Goal: Navigation & Orientation: Find specific page/section

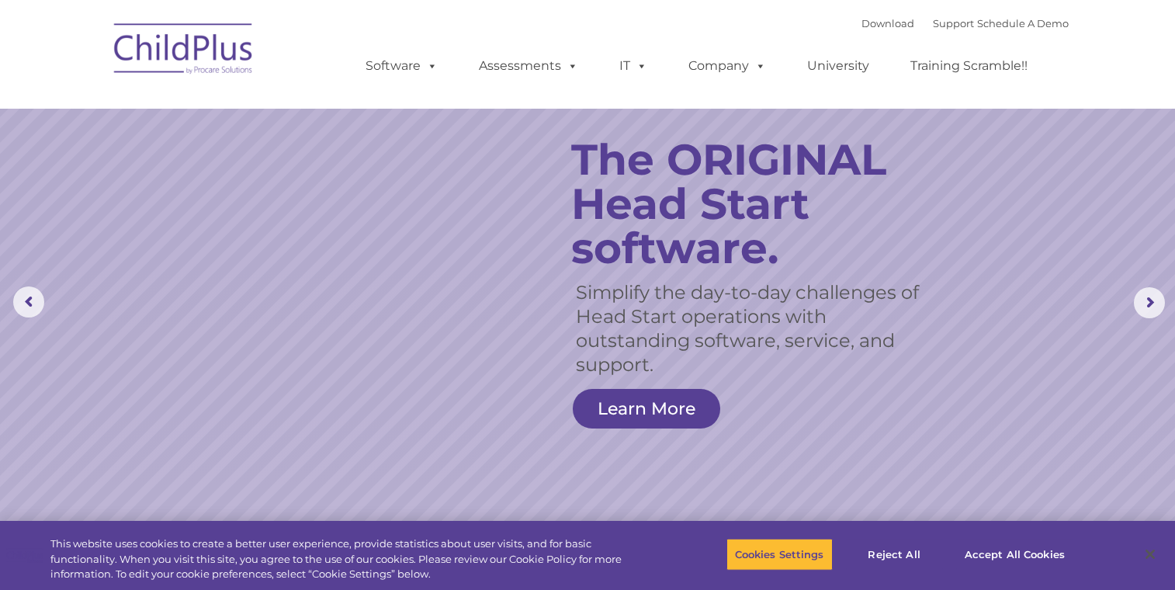
select select "MEDIUM"
click at [1151, 302] on rs-arrow at bounding box center [1149, 302] width 31 height 31
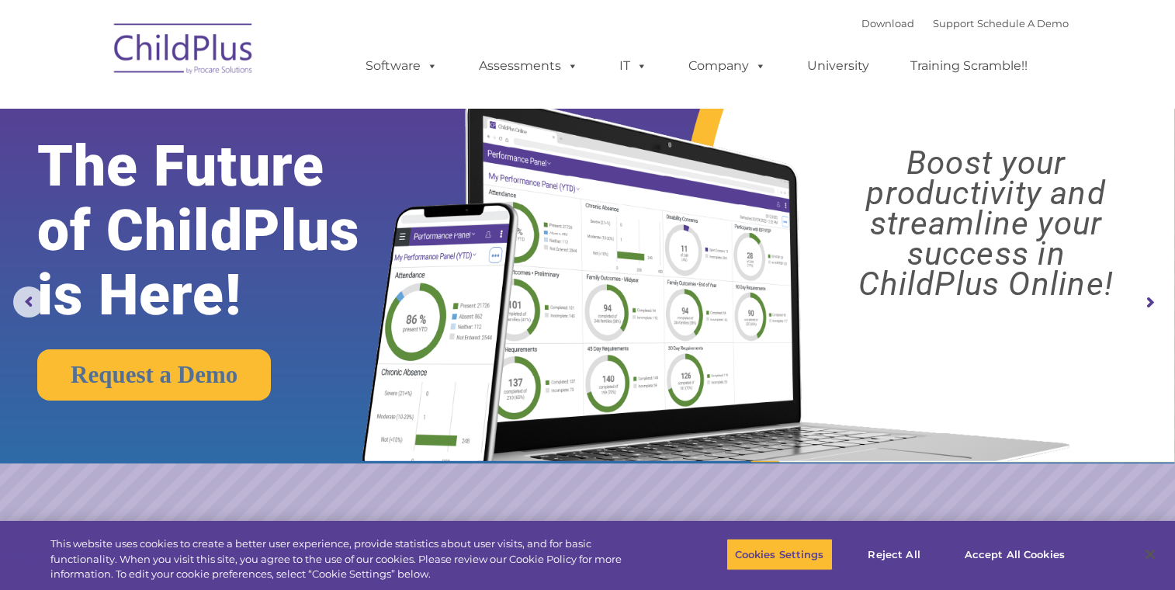
click at [563, 171] on img at bounding box center [712, 261] width 737 height 399
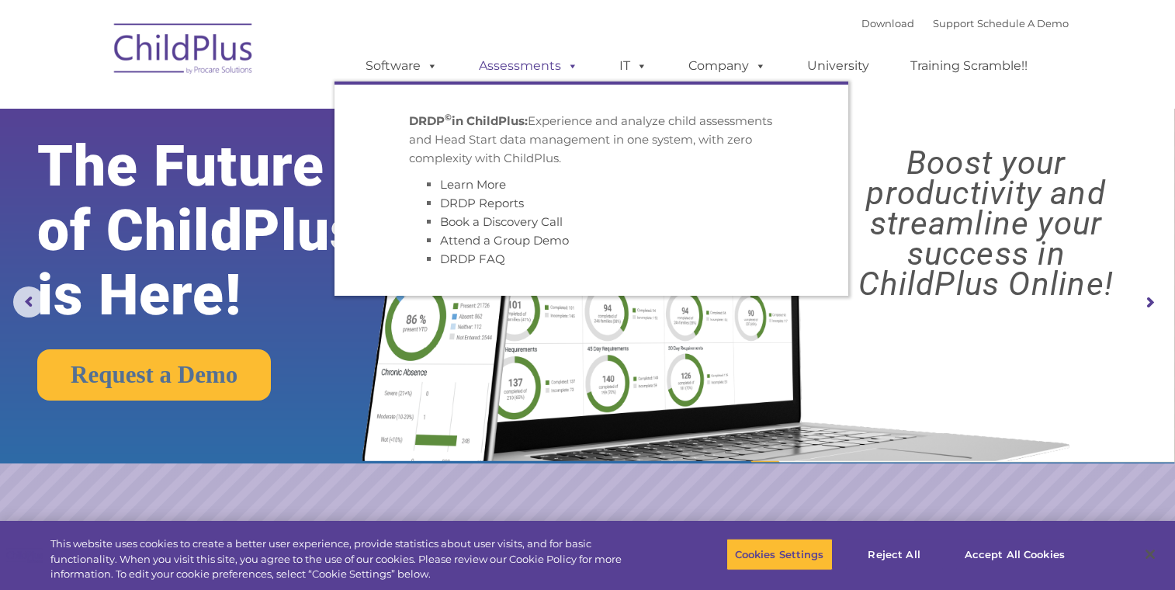
click at [539, 66] on link "Assessments" at bounding box center [528, 65] width 130 height 31
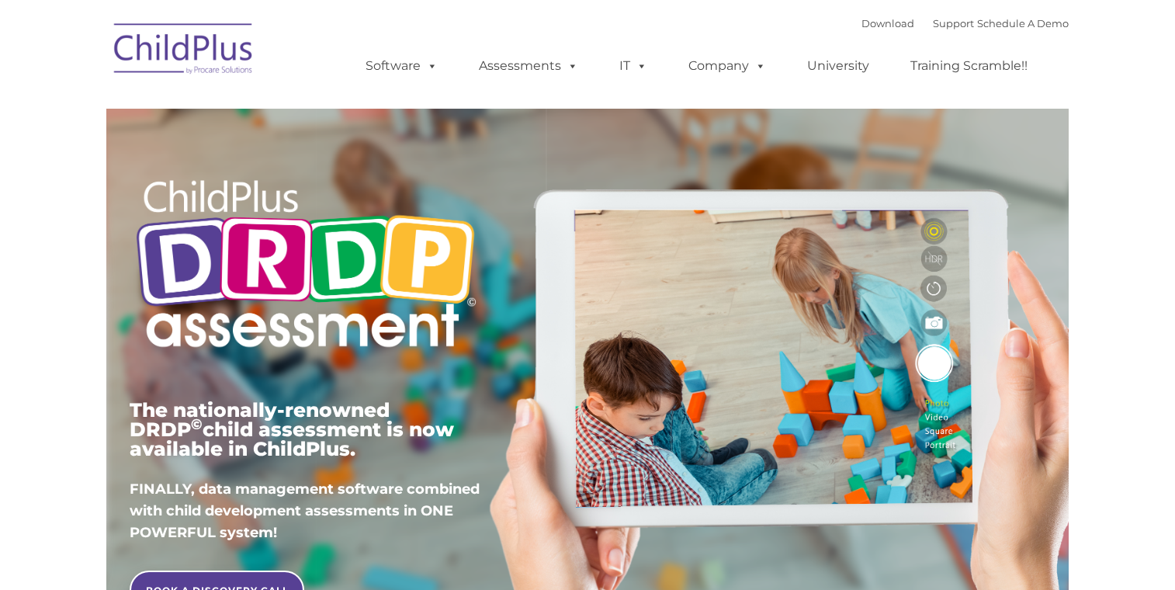
type input ""
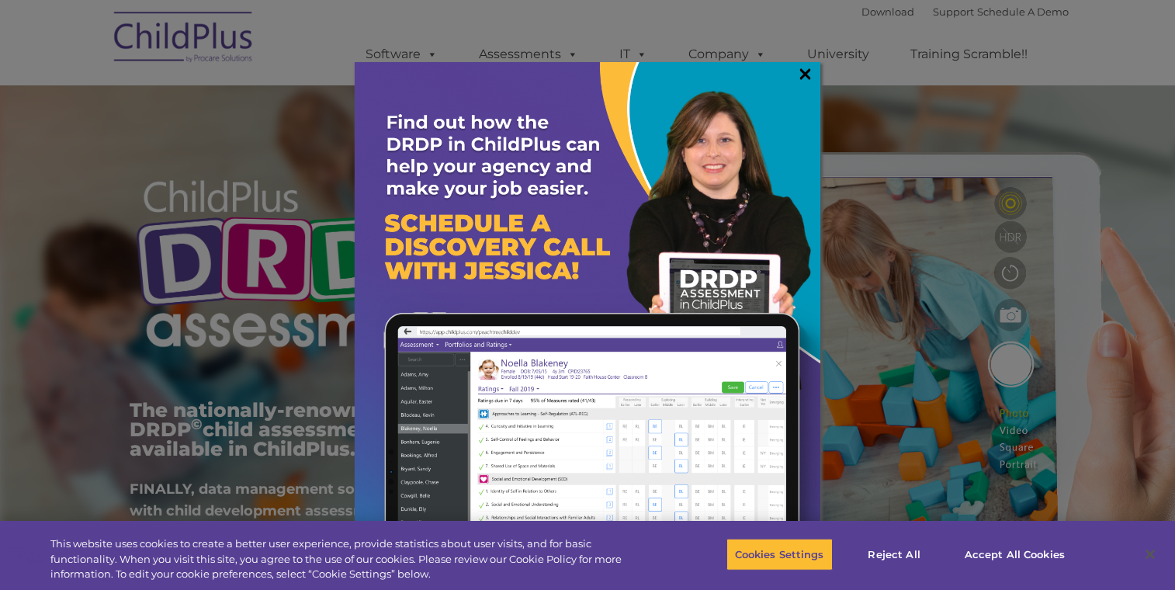
click at [808, 79] on link "×" at bounding box center [805, 74] width 18 height 16
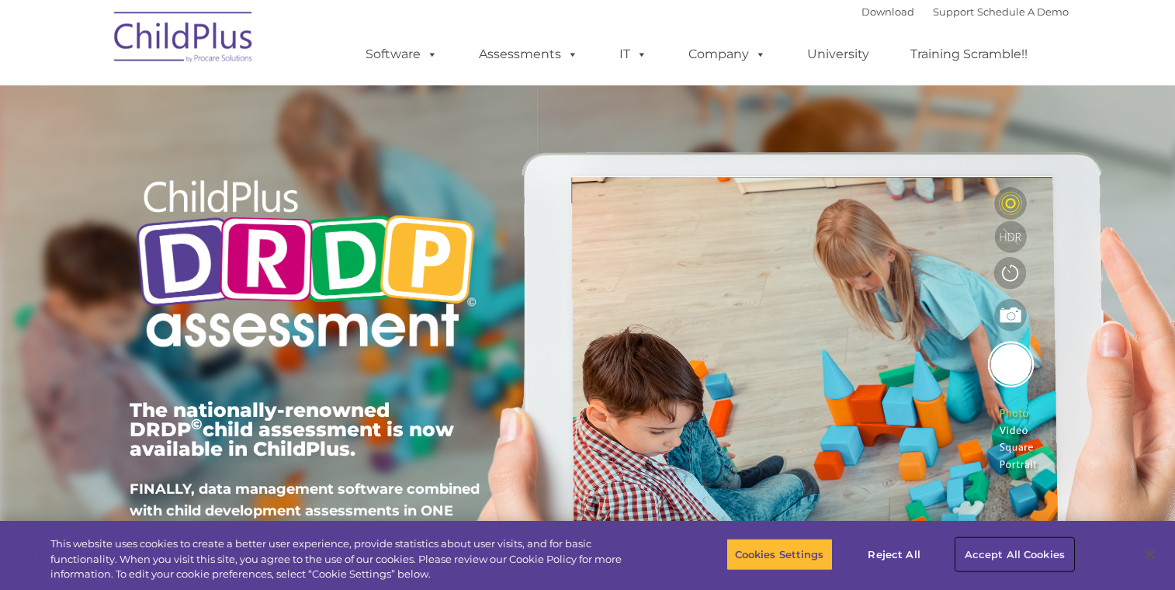
click at [1010, 547] on button "Accept All Cookies" at bounding box center [1014, 554] width 117 height 33
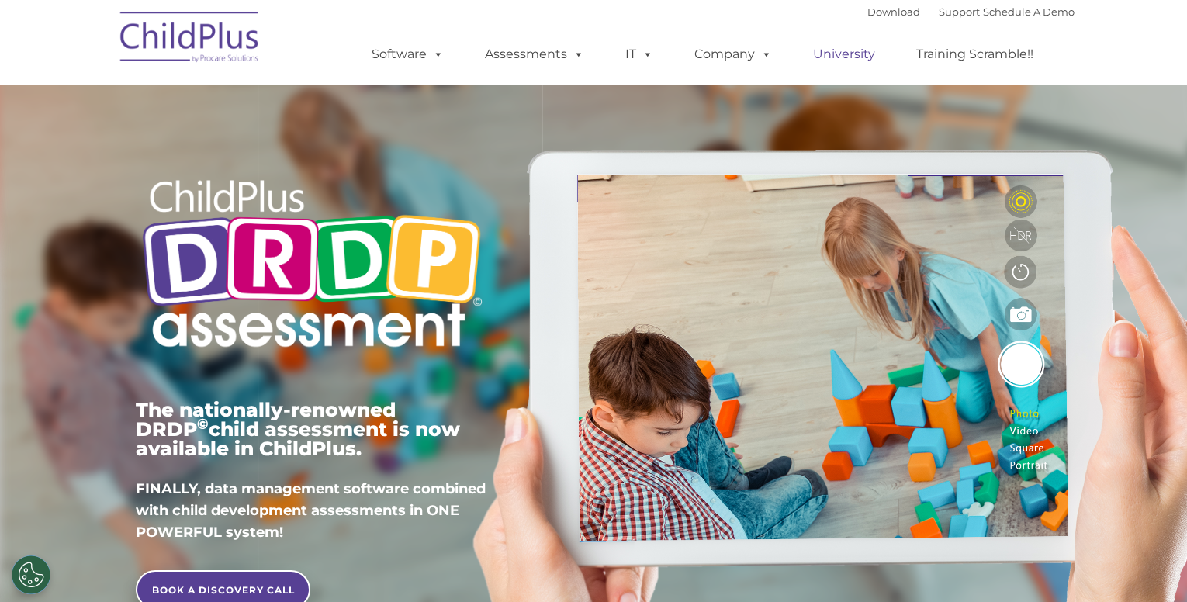
click at [823, 48] on link "University" at bounding box center [844, 54] width 93 height 31
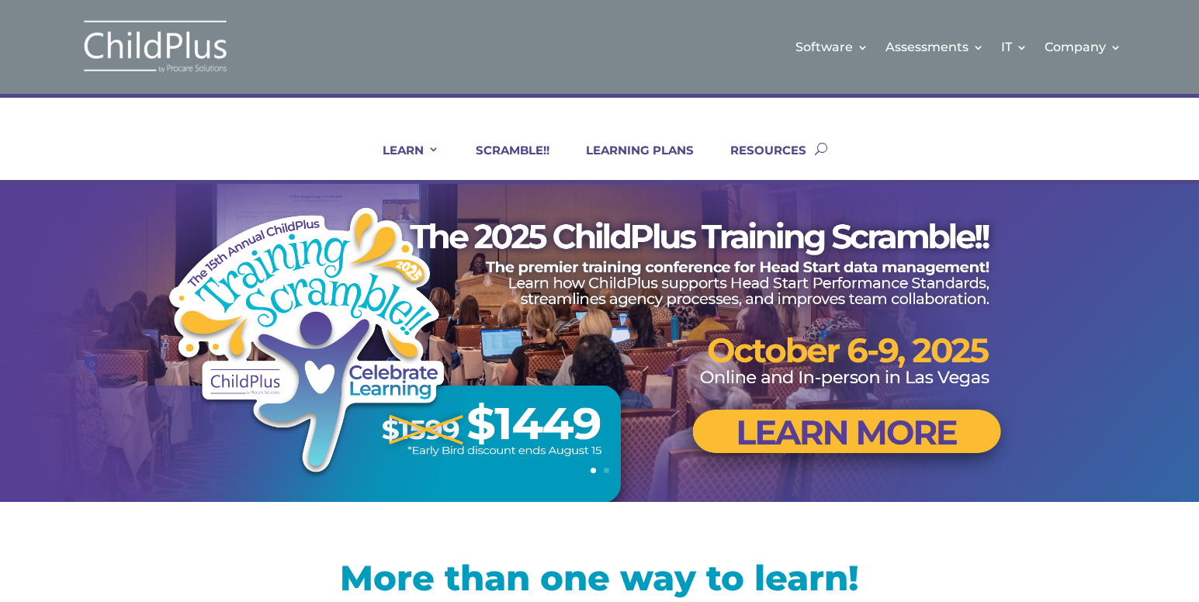
click at [1167, 132] on div "LEARN IN-PERSON Consulting On-site Events Summit Scramble!! ONLINE Courses Cert…" at bounding box center [599, 139] width 1199 height 90
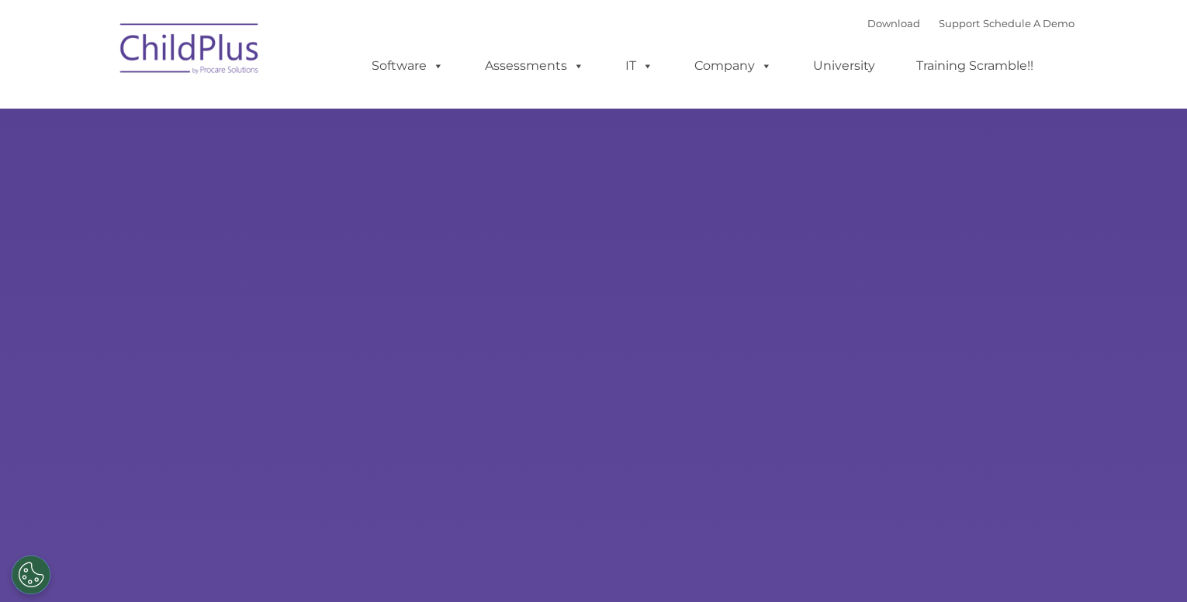
type input ""
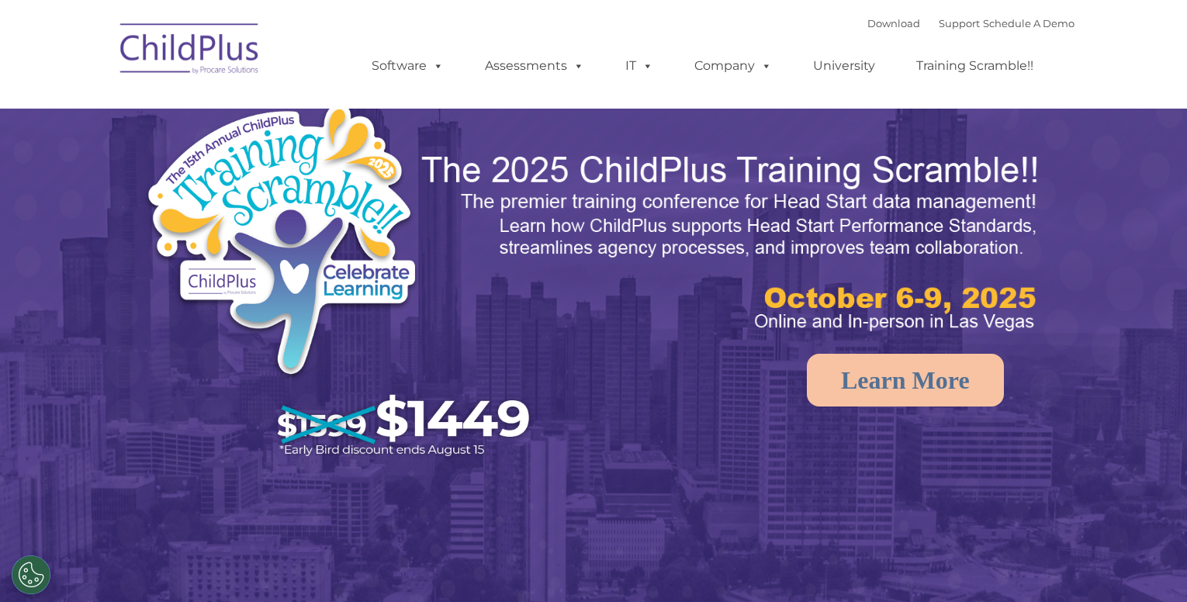
select select "MEDIUM"
